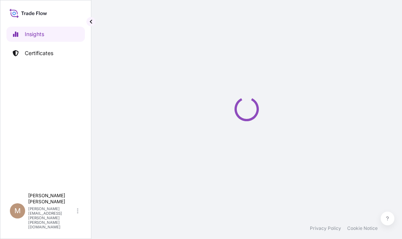
select select "2025"
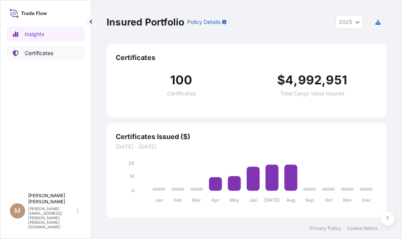
click at [47, 55] on p "Certificates" at bounding box center [39, 53] width 29 height 8
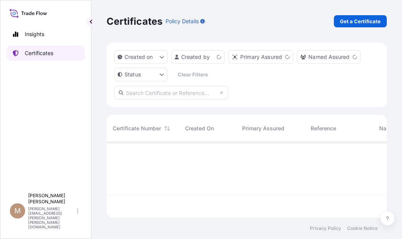
scroll to position [74, 274]
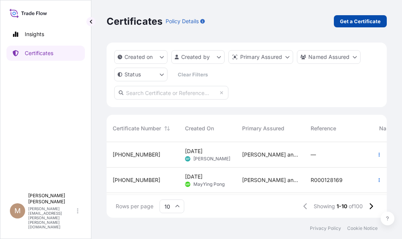
click at [353, 21] on p "Get a Certificate" at bounding box center [360, 22] width 41 height 8
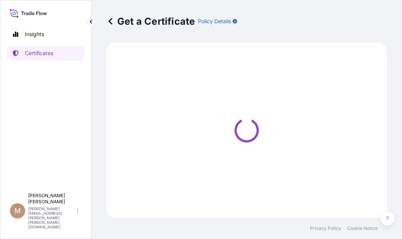
select select "Ocean Vessel"
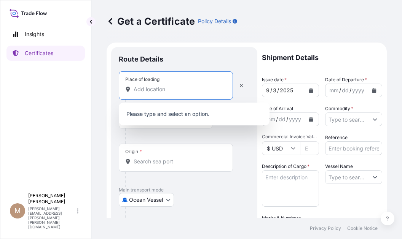
click at [134, 89] on input "Place of loading" at bounding box center [179, 90] width 90 height 8
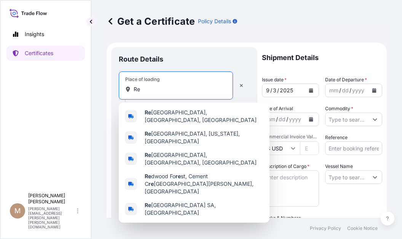
type input "R"
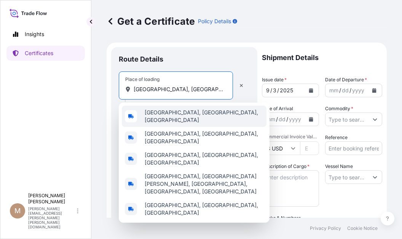
click at [154, 111] on div "[GEOGRAPHIC_DATA], [GEOGRAPHIC_DATA], [GEOGRAPHIC_DATA]" at bounding box center [194, 116] width 145 height 21
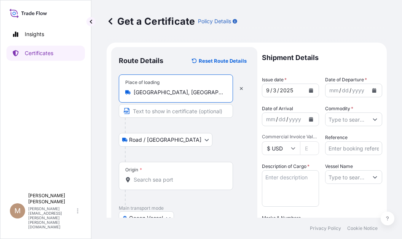
type input "[GEOGRAPHIC_DATA], [GEOGRAPHIC_DATA], [GEOGRAPHIC_DATA]"
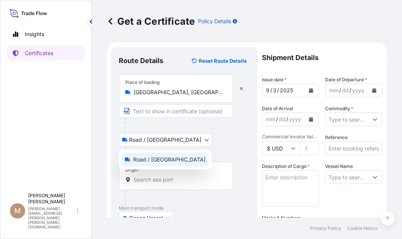
click at [166, 139] on body "Insights Certificates M [PERSON_NAME] [PERSON_NAME][EMAIL_ADDRESS][PERSON_NAME]…" at bounding box center [201, 119] width 402 height 239
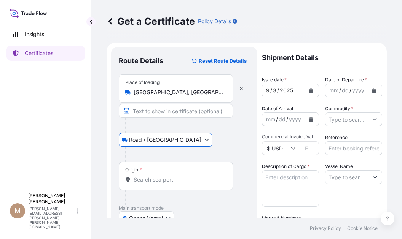
click at [149, 178] on input "Origin *" at bounding box center [179, 180] width 90 height 8
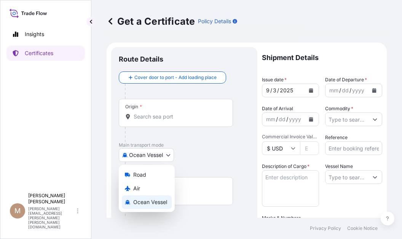
click at [169, 157] on body "Insights Certificates M [PERSON_NAME] [PERSON_NAME][EMAIL_ADDRESS][PERSON_NAME]…" at bounding box center [201, 119] width 402 height 239
click at [138, 189] on span "Air" at bounding box center [136, 189] width 7 height 8
select select "Air"
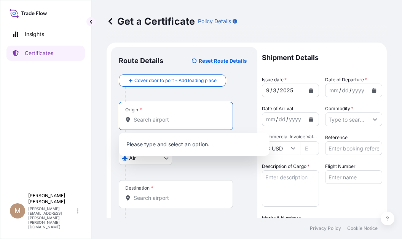
click at [149, 122] on input "Origin *" at bounding box center [179, 120] width 90 height 8
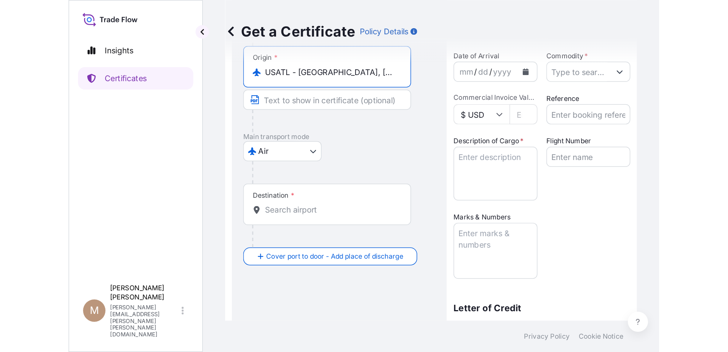
scroll to position [76, 0]
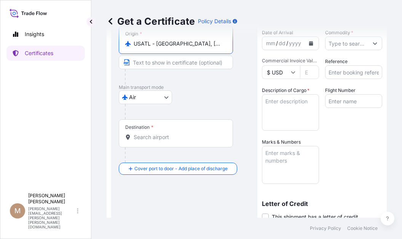
type input "USATL - [GEOGRAPHIC_DATA], [GEOGRAPHIC_DATA]"
click at [157, 133] on div "Destination *" at bounding box center [176, 133] width 114 height 28
click at [157, 134] on input "Destination *" at bounding box center [179, 138] width 90 height 8
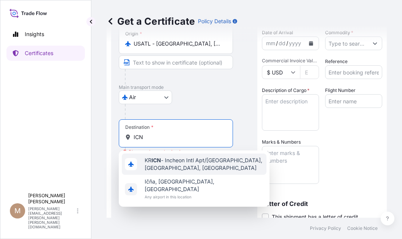
click at [198, 161] on span "KR ICN - Incheon Intl Apt/[GEOGRAPHIC_DATA], [GEOGRAPHIC_DATA], [GEOGRAPHIC_DAT…" at bounding box center [204, 164] width 119 height 15
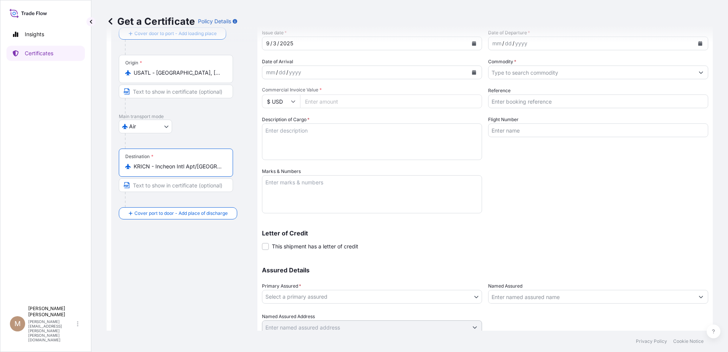
scroll to position [0, 0]
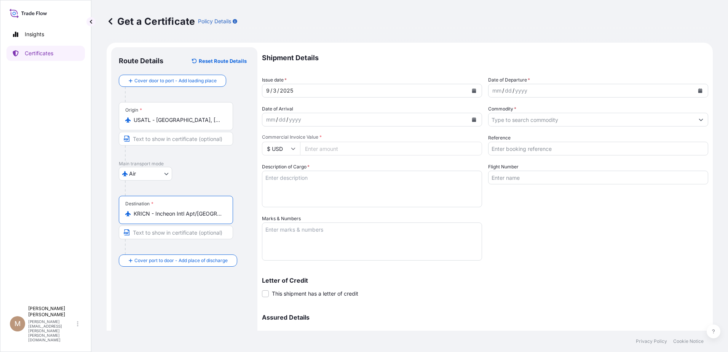
type input "KRICN - Incheon Intl Apt/[GEOGRAPHIC_DATA], [GEOGRAPHIC_DATA], [GEOGRAPHIC_DATA]"
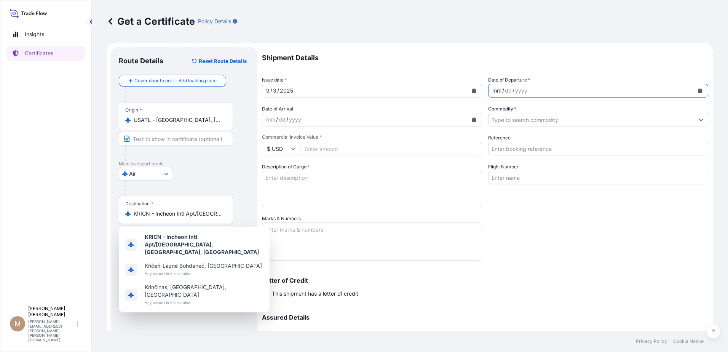
click at [401, 94] on div "mm" at bounding box center [496, 90] width 11 height 9
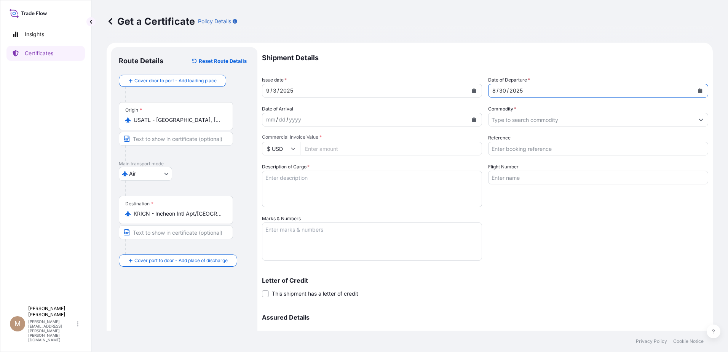
click at [311, 118] on div "mm / dd / yyyy" at bounding box center [365, 120] width 206 height 14
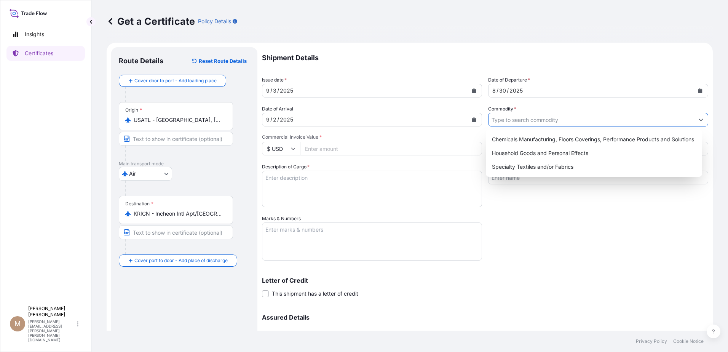
click at [401, 121] on input "Commodity *" at bounding box center [591, 120] width 206 height 14
click at [401, 135] on div "Chemicals Manufacturing, Floors Coverings, Performance Products and Solutions" at bounding box center [594, 139] width 210 height 14
type input "Chemicals Manufacturing, Floors Coverings, Performance Products and Solutions"
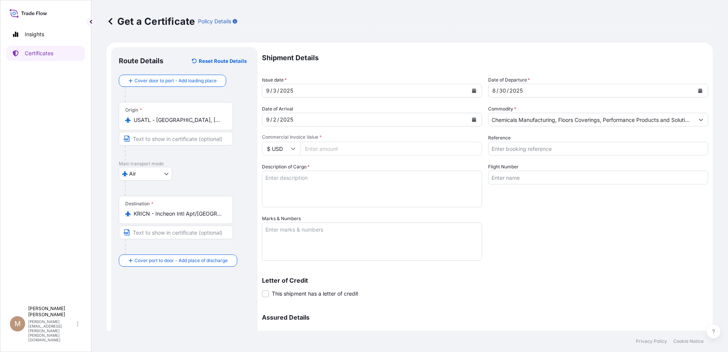
click at [325, 147] on input "Commercial Invoice Value *" at bounding box center [391, 149] width 182 height 14
click at [317, 189] on textarea "Description of Cargo *" at bounding box center [372, 188] width 220 height 37
click at [282, 186] on textarea "Description of Cargo *" at bounding box center [372, 188] width 220 height 37
click at [314, 147] on input "Commercial Invoice Value *" at bounding box center [391, 149] width 182 height 14
paste input "7911.69"
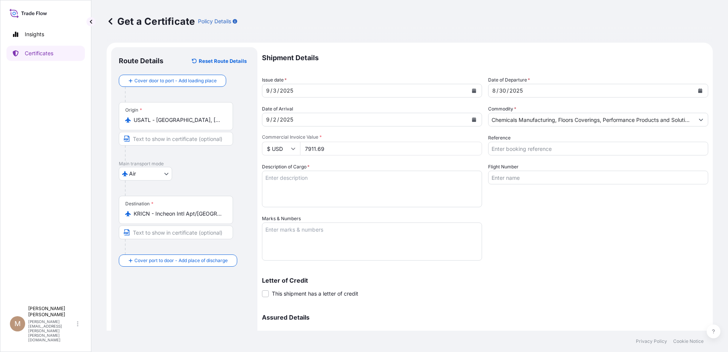
type input "7911.69"
click at [283, 180] on textarea "Description of Cargo *" at bounding box center [372, 188] width 220 height 37
click at [286, 186] on textarea "Description of Cargo *" at bounding box center [372, 188] width 220 height 37
paste textarea "MILLIGUARD® AOX-125"
type textarea "MILLIGUARD® AOX-125"
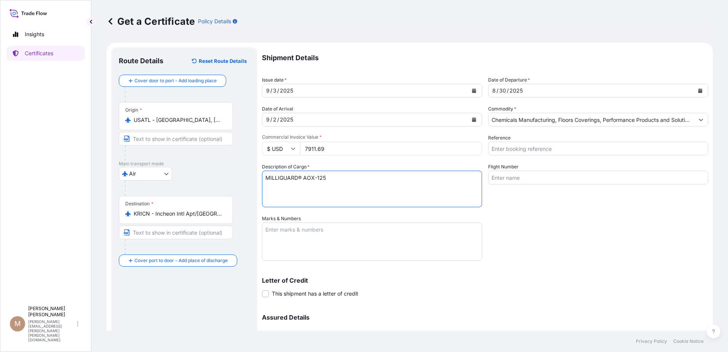
click at [401, 239] on div "Shipment Details Issue date * [DATE] Date of Departure * [DATE] Date of Arrival…" at bounding box center [485, 214] width 446 height 334
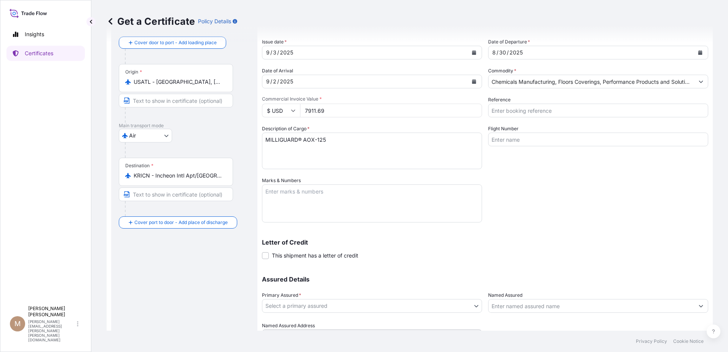
scroll to position [76, 0]
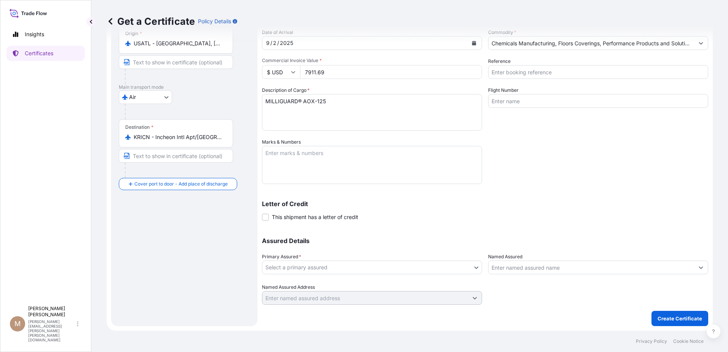
click at [401, 239] on body "Insights Certificates M [PERSON_NAME] [PERSON_NAME][EMAIL_ADDRESS][PERSON_NAME]…" at bounding box center [364, 176] width 728 height 352
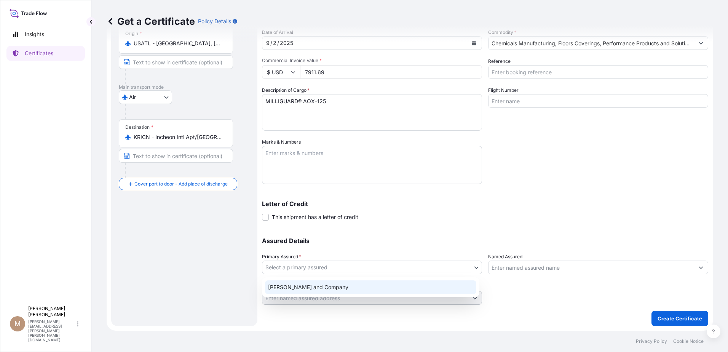
click at [393, 239] on div "[PERSON_NAME] and Company" at bounding box center [370, 287] width 211 height 14
select select "31531"
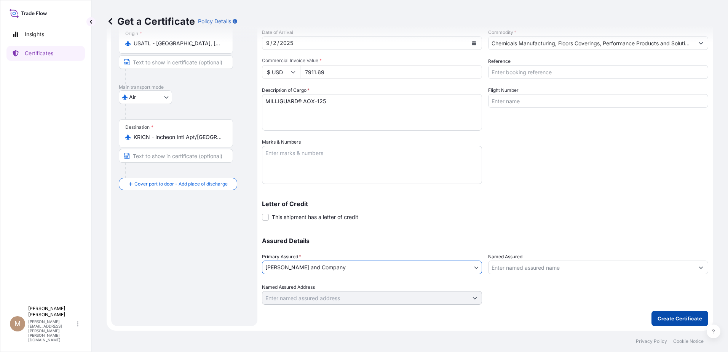
click at [401, 239] on p "Create Certificate" at bounding box center [679, 318] width 45 height 8
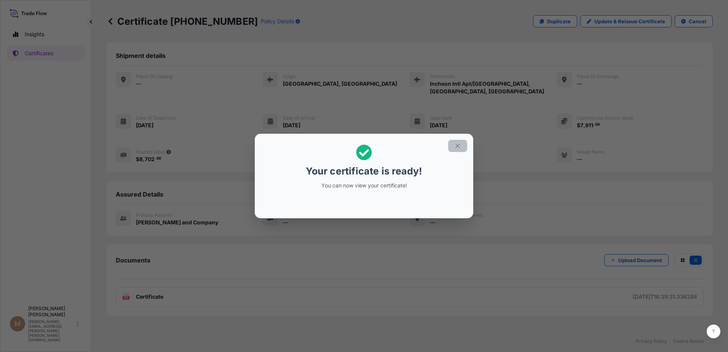
click at [401, 146] on icon "button" at bounding box center [457, 145] width 7 height 7
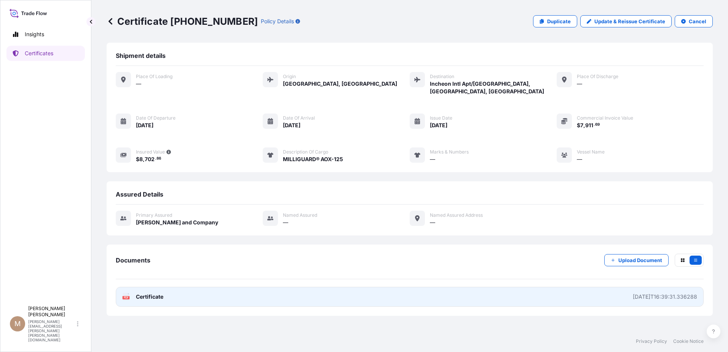
click at [141, 239] on span "Certificate" at bounding box center [149, 297] width 27 height 8
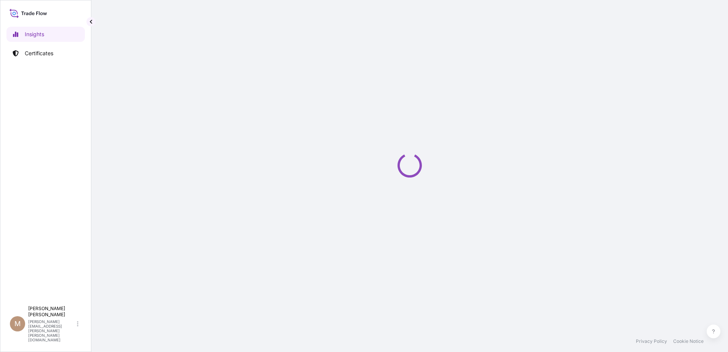
select select "2025"
